Goal: Browse casually: Explore the website without a specific task or goal

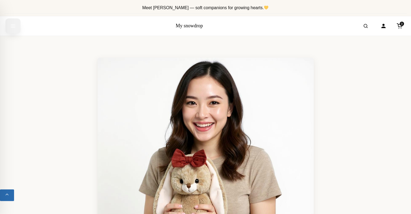
click at [13, 26] on icon "Open menu" at bounding box center [12, 26] width 5 height 10
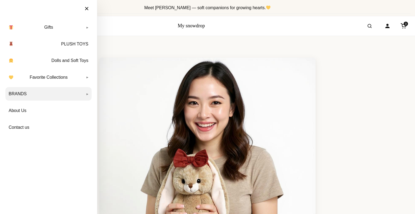
click at [73, 93] on link "BRANDS" at bounding box center [48, 94] width 86 height 14
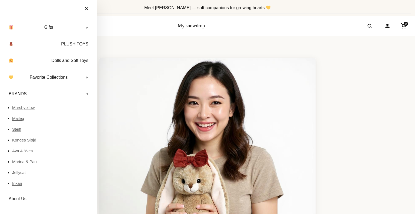
click at [18, 173] on link "Jellycat" at bounding box center [51, 172] width 79 height 11
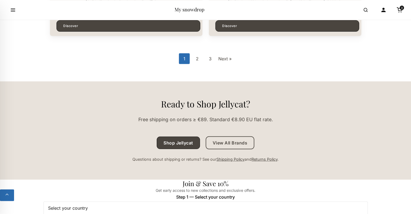
scroll to position [1566, 0]
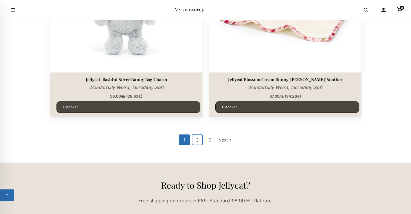
click at [197, 138] on link "2" at bounding box center [197, 139] width 11 height 11
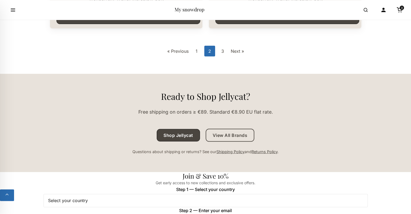
scroll to position [1674, 0]
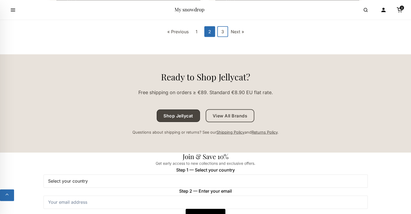
click at [223, 30] on link "3" at bounding box center [222, 31] width 11 height 11
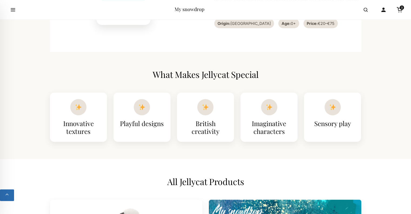
scroll to position [135, 0]
